Goal: Find contact information: Find contact information

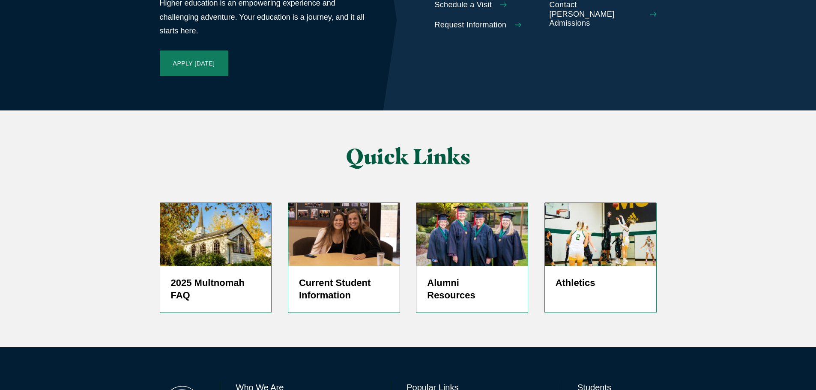
scroll to position [2037, 0]
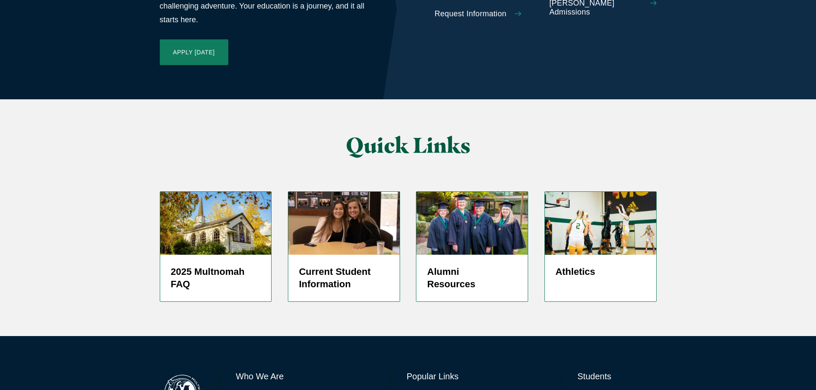
click at [423, 390] on link "Directory" at bounding box center [420, 397] width 27 height 12
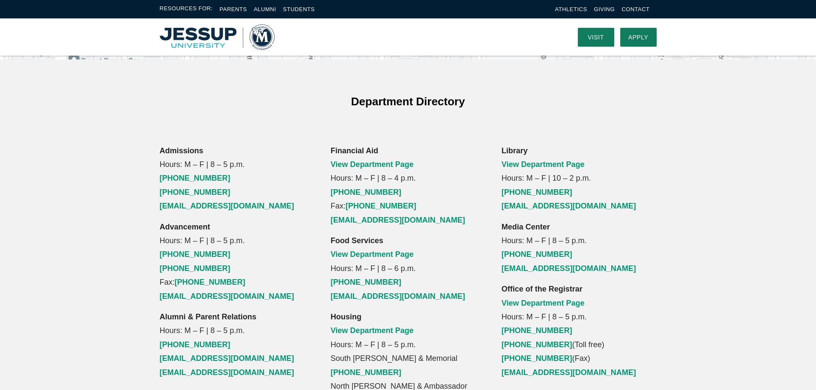
scroll to position [471, 0]
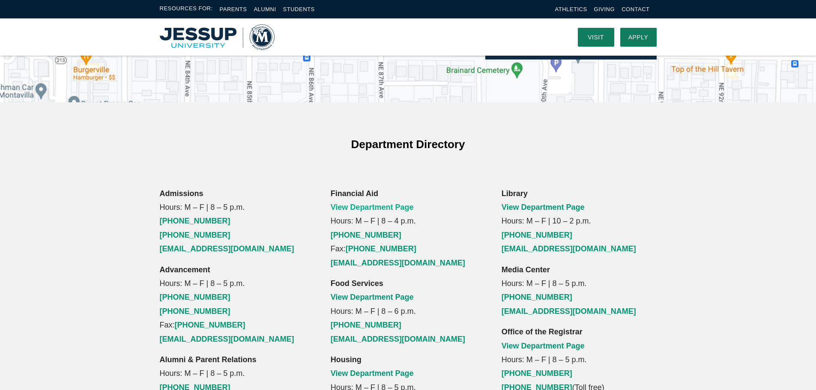
click at [385, 203] on link "View Department Page" at bounding box center [372, 207] width 83 height 9
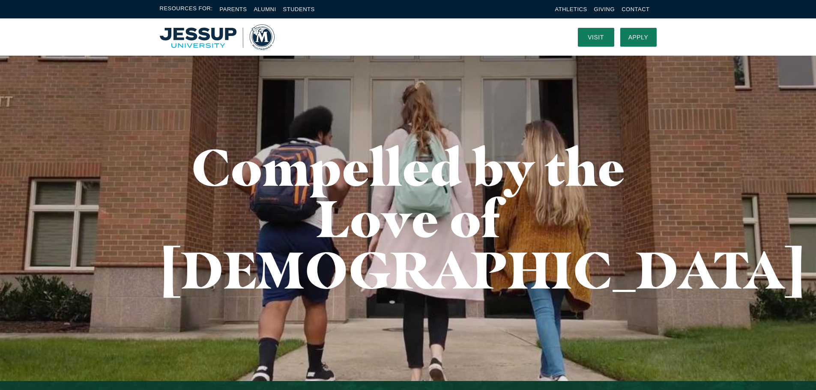
scroll to position [2037, 0]
